Goal: Information Seeking & Learning: Check status

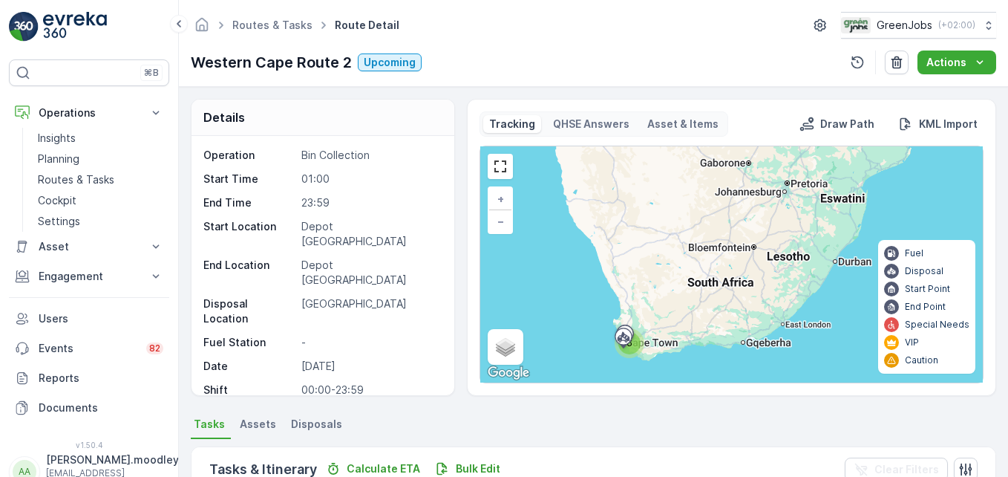
scroll to position [345, 0]
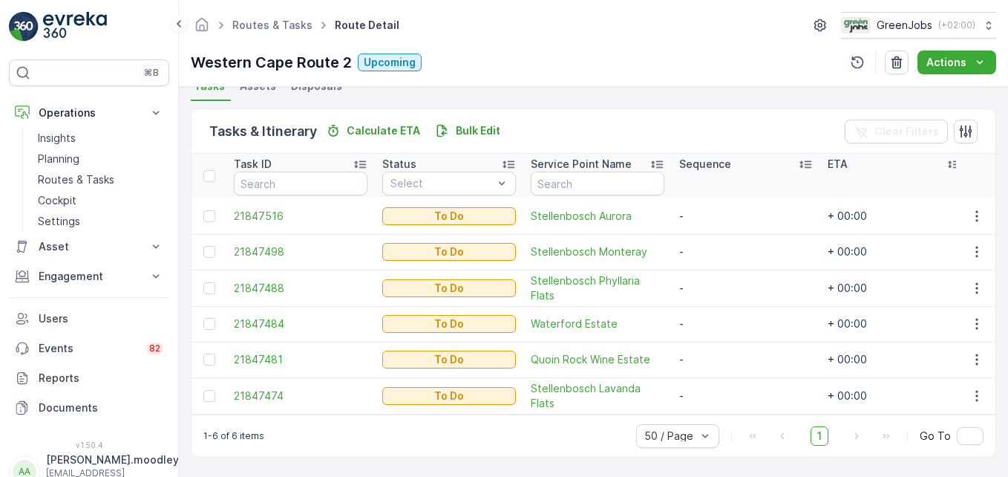
click at [938, 377] on td "+ 00:00" at bounding box center [894, 395] width 148 height 36
drag, startPoint x: 0, startPoint y: 0, endPoint x: 931, endPoint y: 388, distance: 1008.5
click at [931, 388] on td "+ 00:00" at bounding box center [894, 395] width 148 height 36
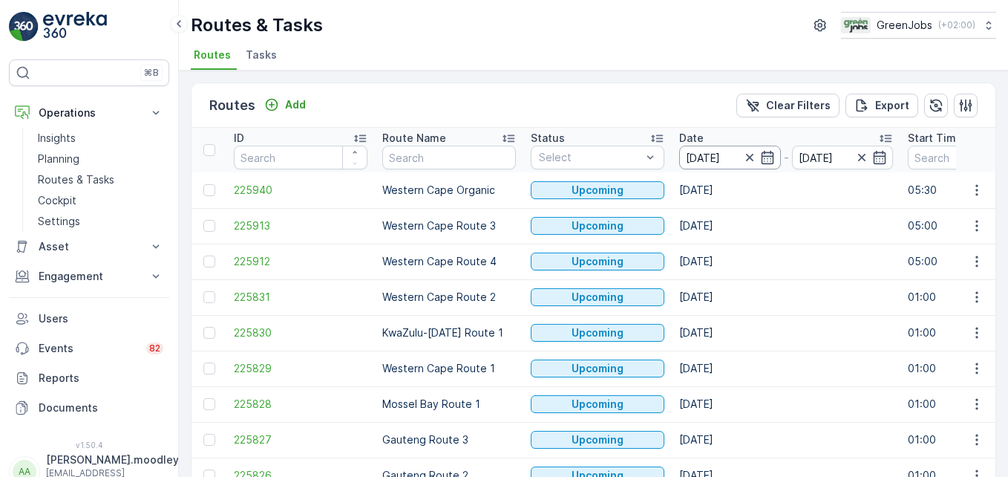
click at [700, 151] on input "[DATE]" at bounding box center [730, 157] width 102 height 24
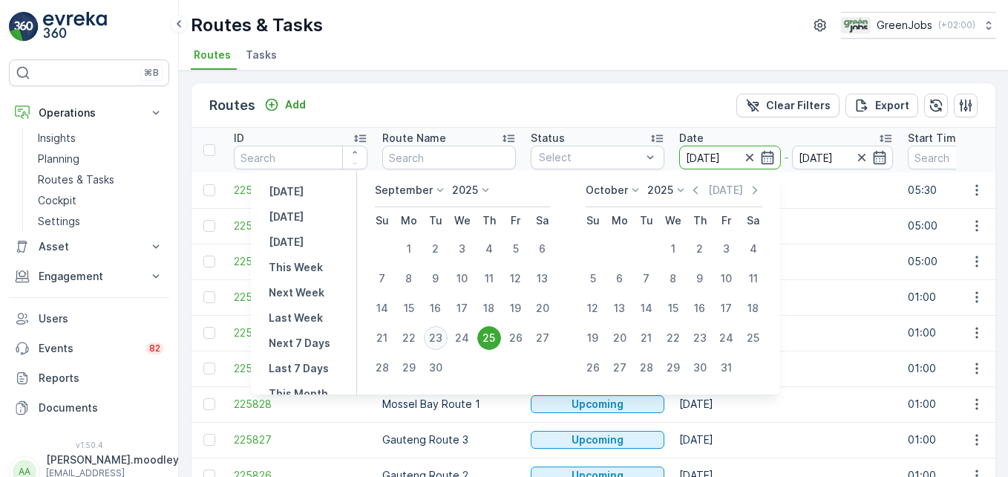
click at [439, 334] on div "23" at bounding box center [436, 338] width 24 height 24
type input "[DATE]"
click at [439, 334] on div "23" at bounding box center [436, 338] width 24 height 24
type input "[DATE]"
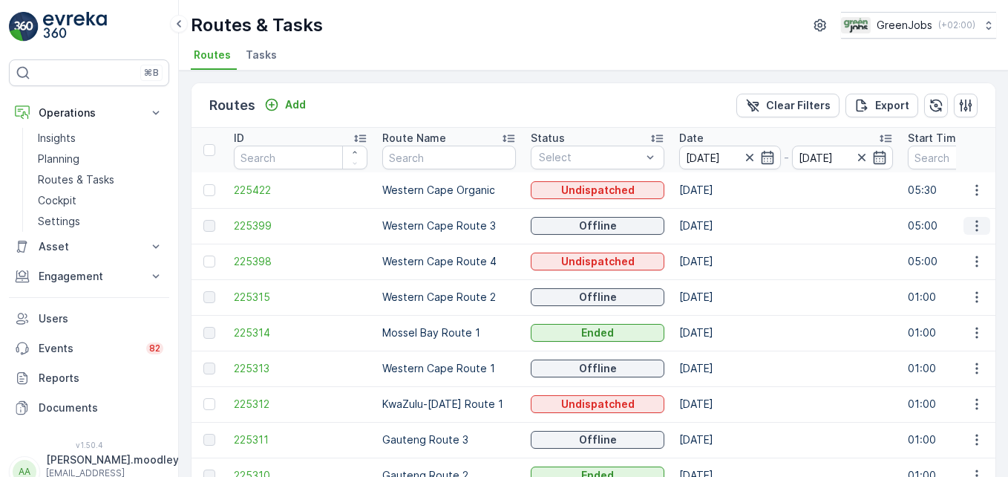
click at [975, 226] on icon "button" at bounding box center [976, 225] width 15 height 15
click at [962, 246] on span "See More Details" at bounding box center [942, 247] width 86 height 15
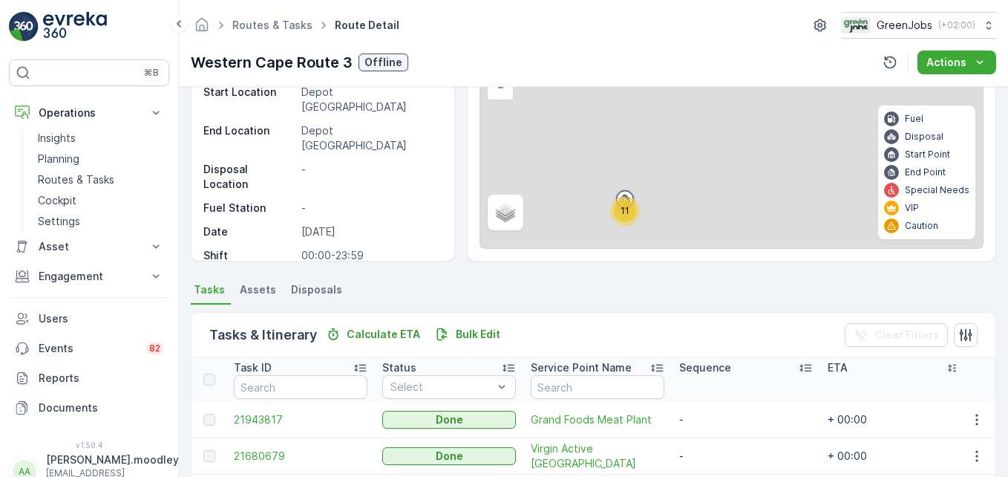
scroll to position [371, 0]
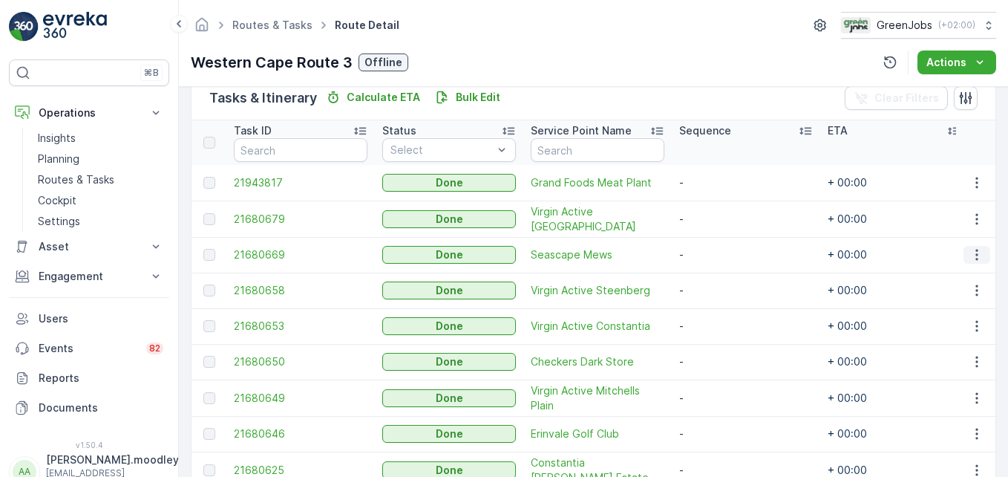
click at [973, 255] on icon "button" at bounding box center [976, 254] width 15 height 15
click at [950, 275] on span "See More Details" at bounding box center [959, 276] width 86 height 15
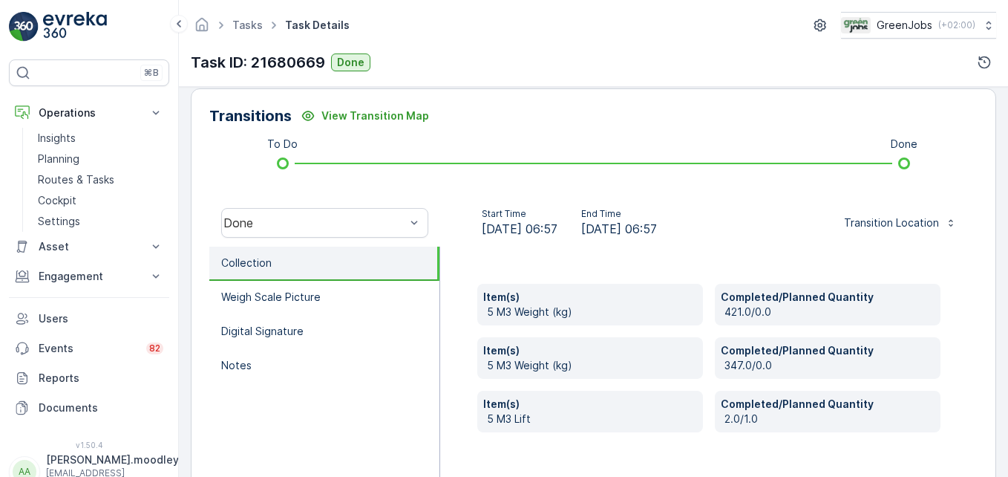
scroll to position [445, 0]
